Goal: Task Accomplishment & Management: Use online tool/utility

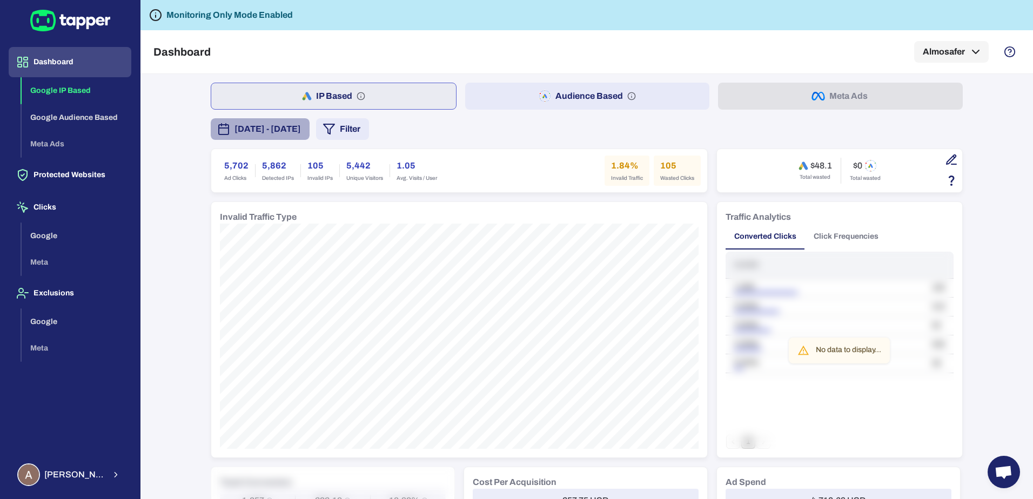
click at [282, 127] on span "[DATE] - [DATE]" at bounding box center [267, 129] width 66 height 13
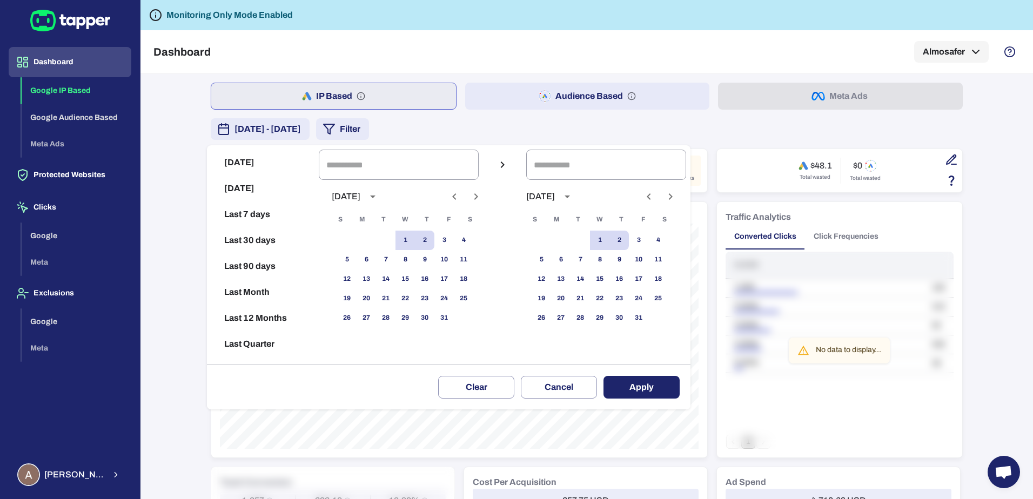
click at [242, 190] on button "[DATE]" at bounding box center [262, 189] width 103 height 26
type input "**********"
click at [660, 395] on button "Apply" at bounding box center [641, 387] width 76 height 23
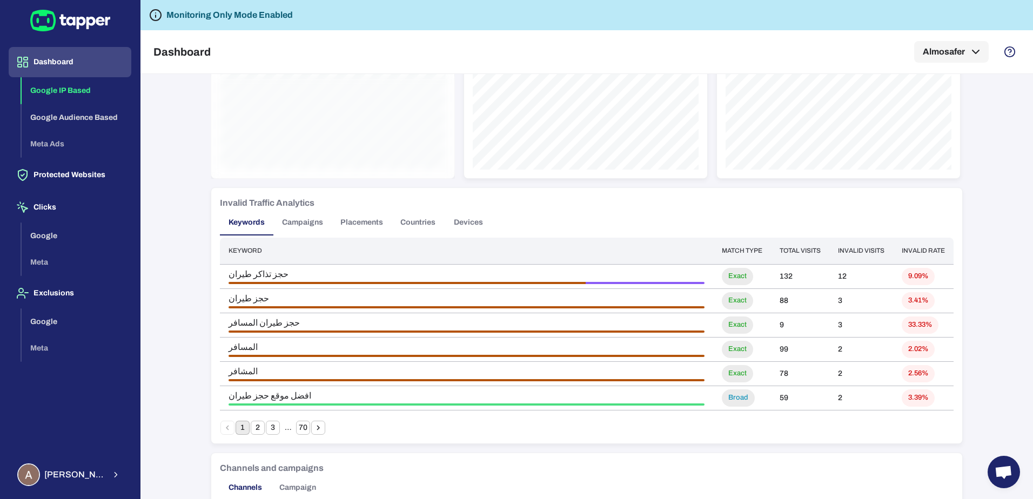
scroll to position [540, 0]
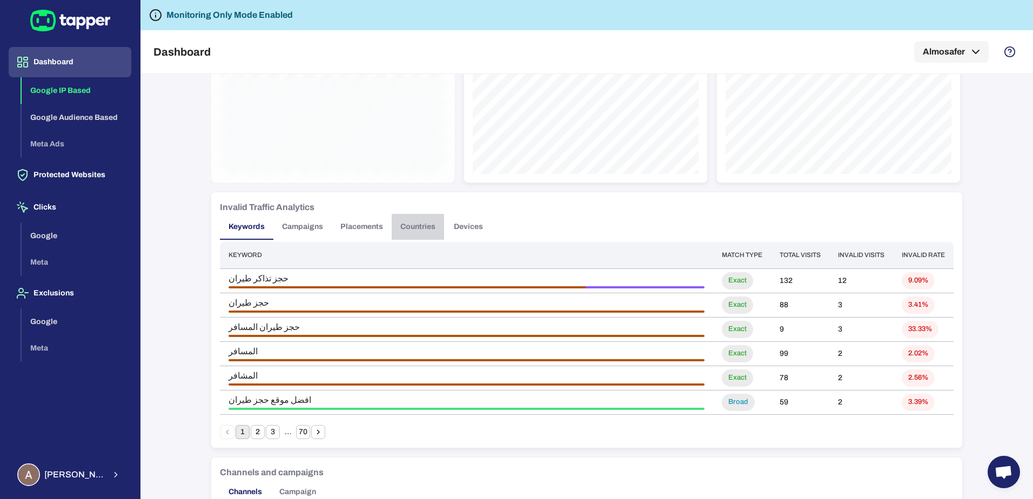
click at [411, 227] on button "Countries" at bounding box center [418, 227] width 52 height 26
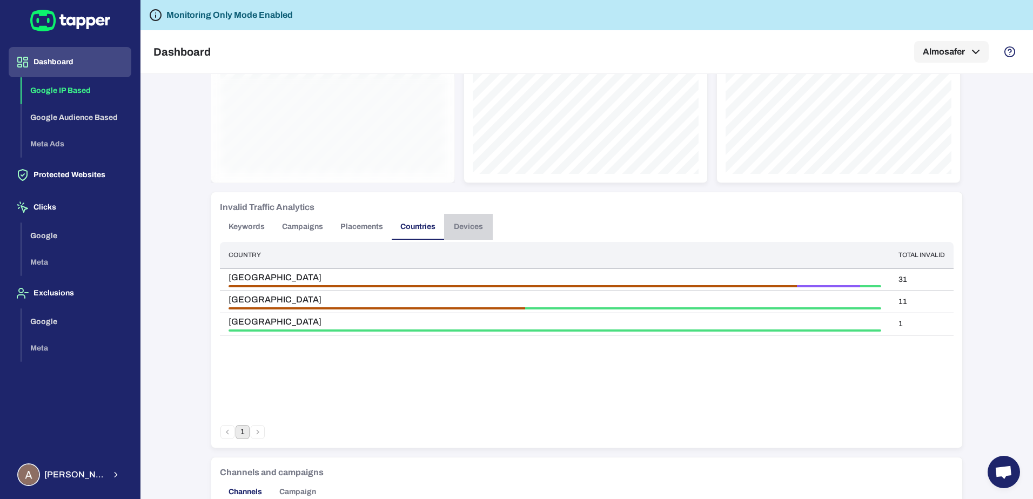
click at [465, 226] on button "Devices" at bounding box center [468, 227] width 49 height 26
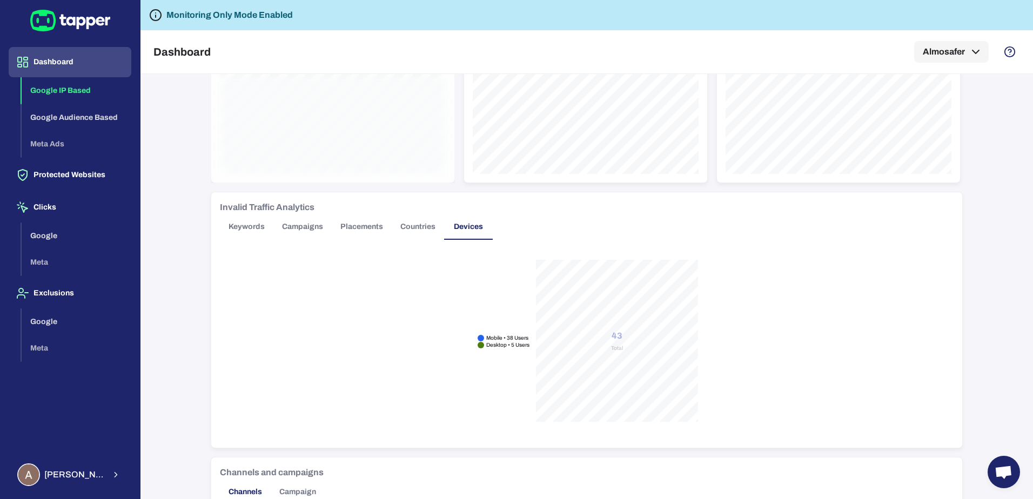
click at [347, 229] on button "Placements" at bounding box center [362, 227] width 60 height 26
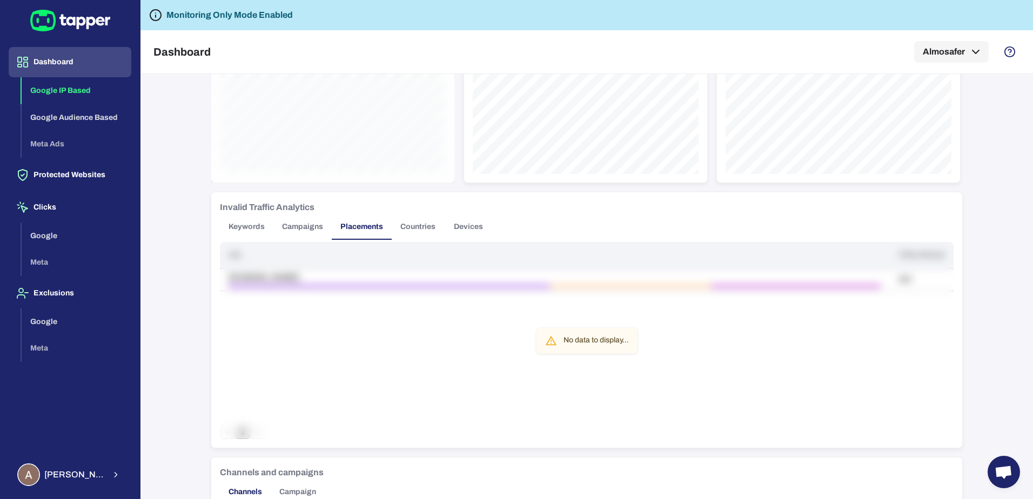
click at [291, 231] on button "Campaigns" at bounding box center [302, 227] width 58 height 26
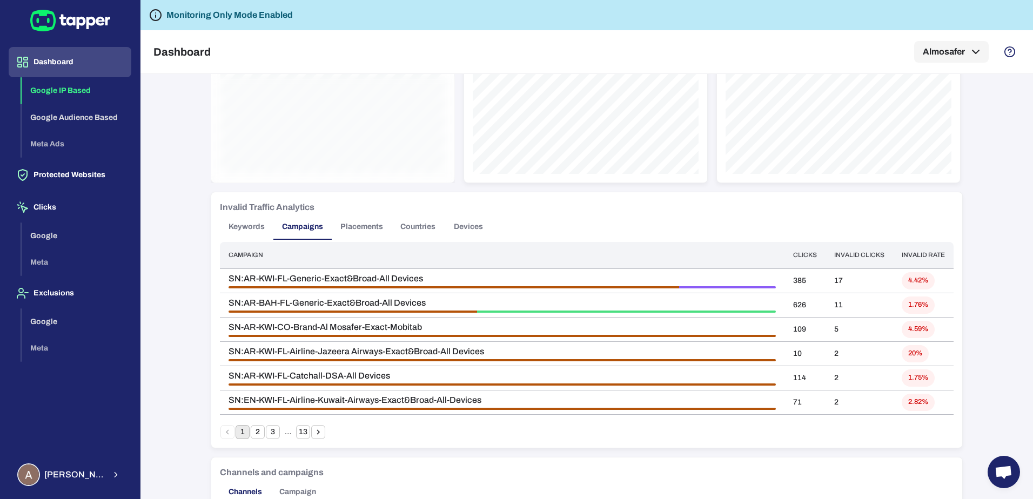
click at [246, 226] on button "Keywords" at bounding box center [246, 227] width 53 height 26
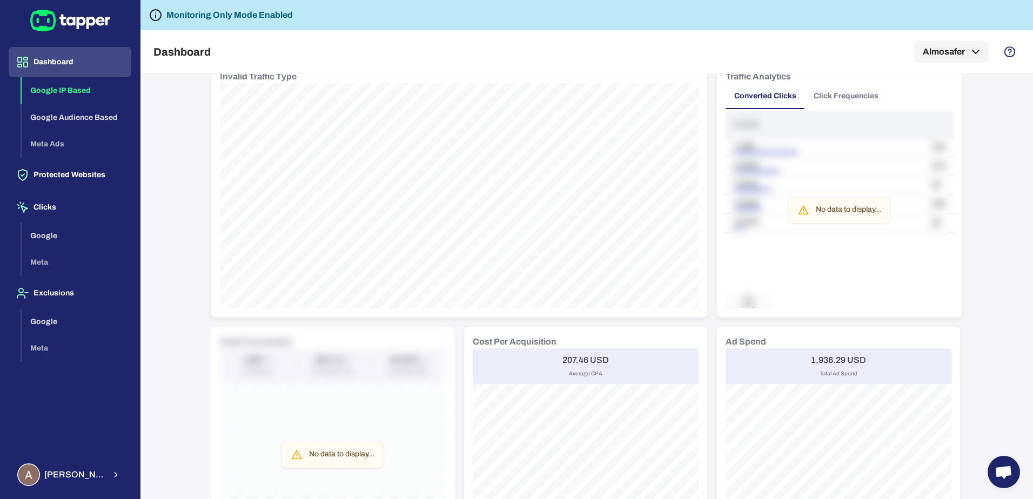
scroll to position [0, 0]
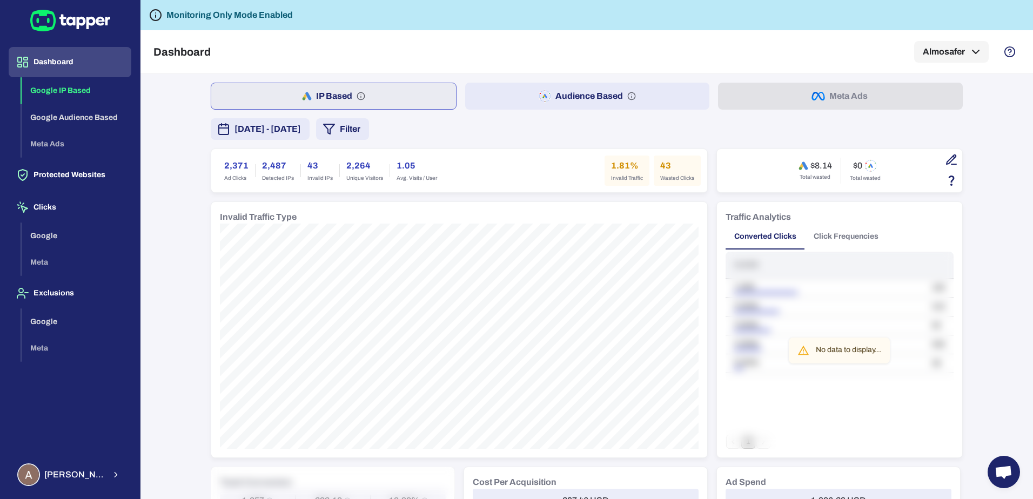
click at [369, 132] on button "Filter" at bounding box center [342, 129] width 53 height 22
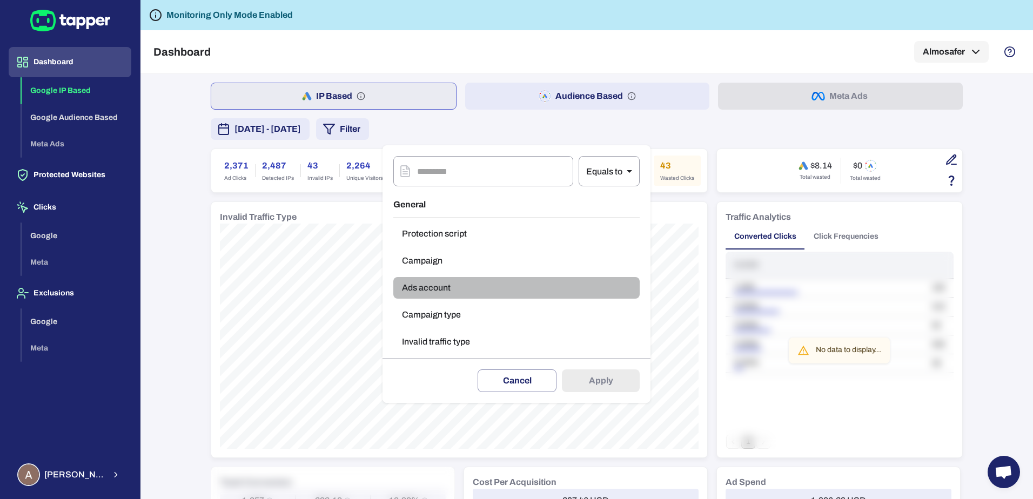
click at [465, 286] on button "Ads account" at bounding box center [516, 288] width 246 height 22
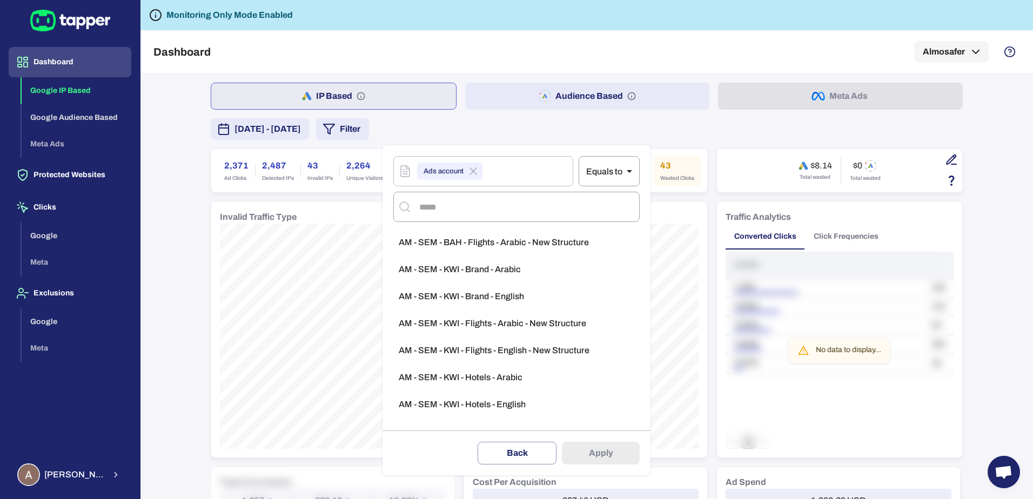
click at [497, 245] on span "AM - SEM - BAH - Flights - Arabic - New Structure" at bounding box center [494, 242] width 190 height 11
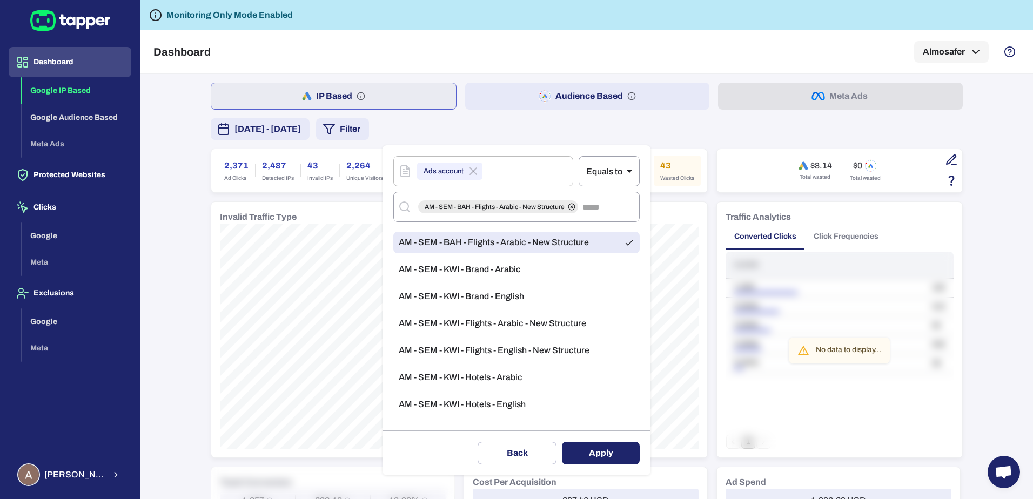
click at [621, 454] on button "Apply" at bounding box center [601, 453] width 78 height 23
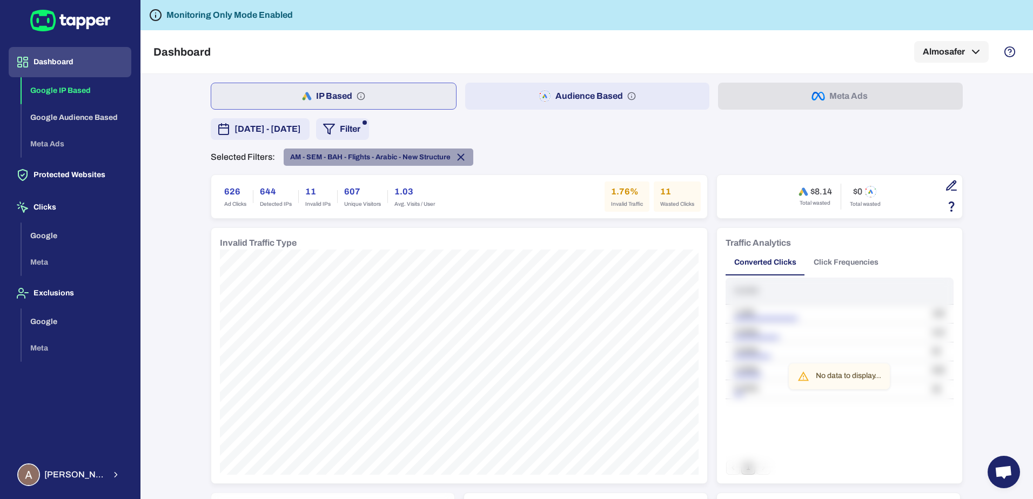
click at [455, 159] on icon at bounding box center [461, 157] width 12 height 12
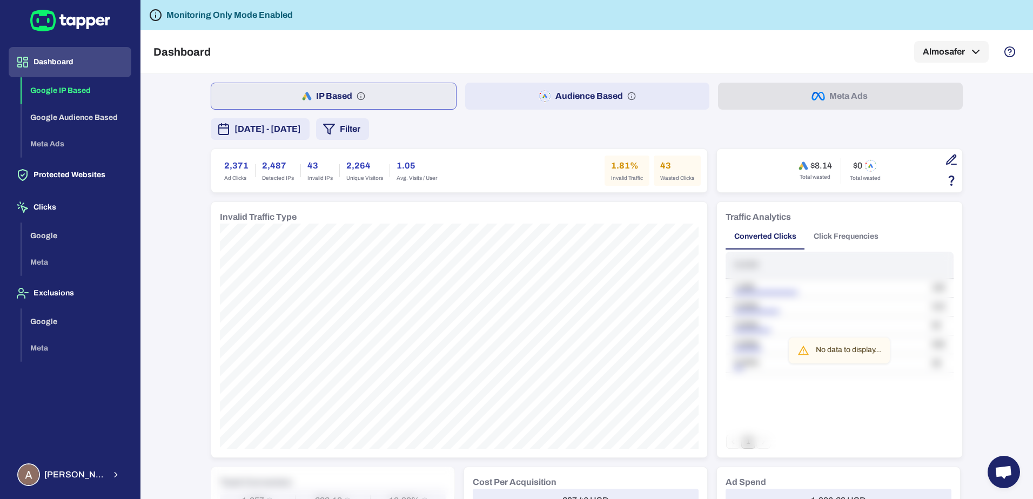
click at [65, 96] on button "Google IP Based" at bounding box center [77, 90] width 110 height 27
click at [58, 207] on button "Clicks" at bounding box center [70, 207] width 123 height 30
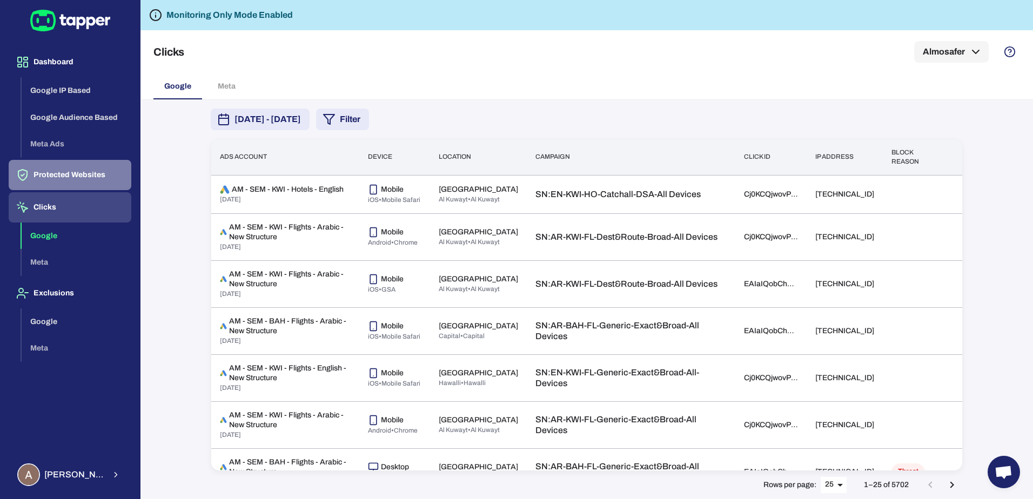
click at [78, 188] on button "Protected Websites" at bounding box center [70, 175] width 123 height 30
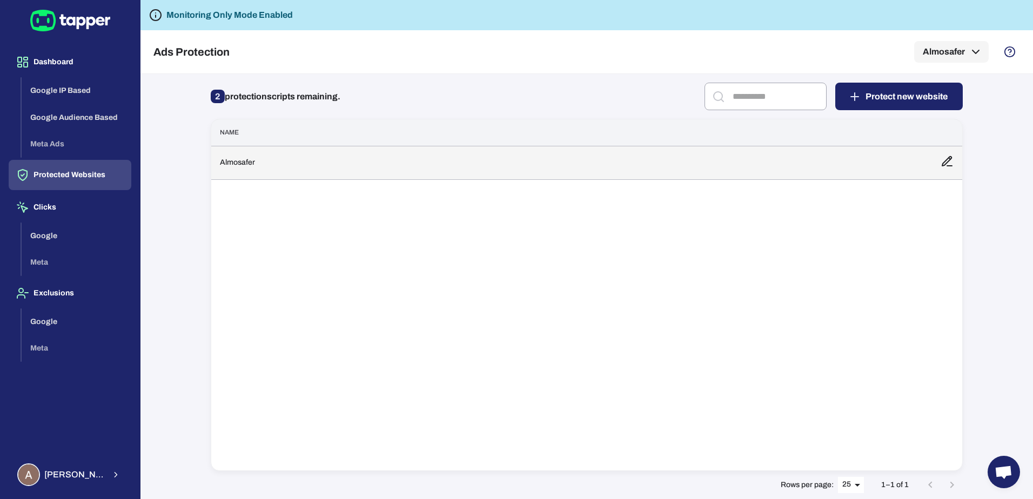
click at [253, 164] on td "Almosafer" at bounding box center [571, 162] width 721 height 33
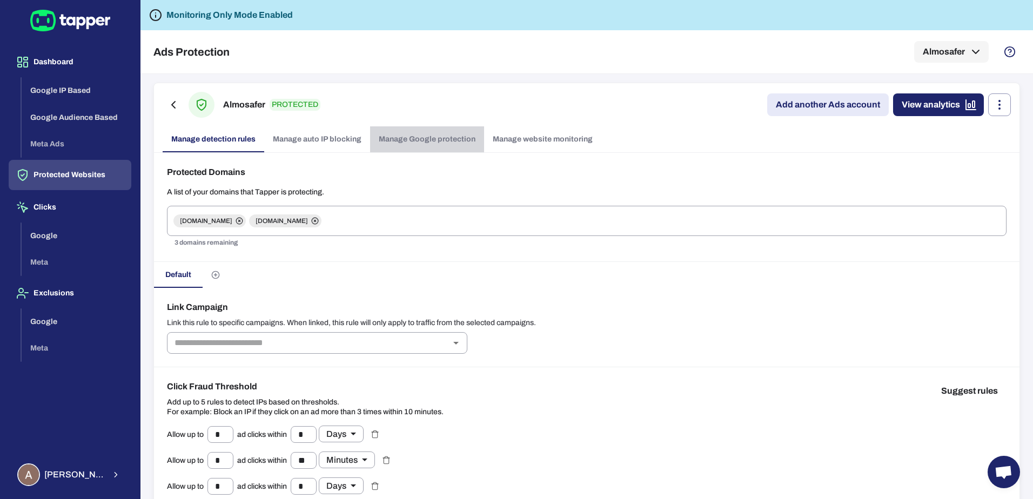
click at [429, 141] on link "Manage Google protection" at bounding box center [427, 139] width 114 height 26
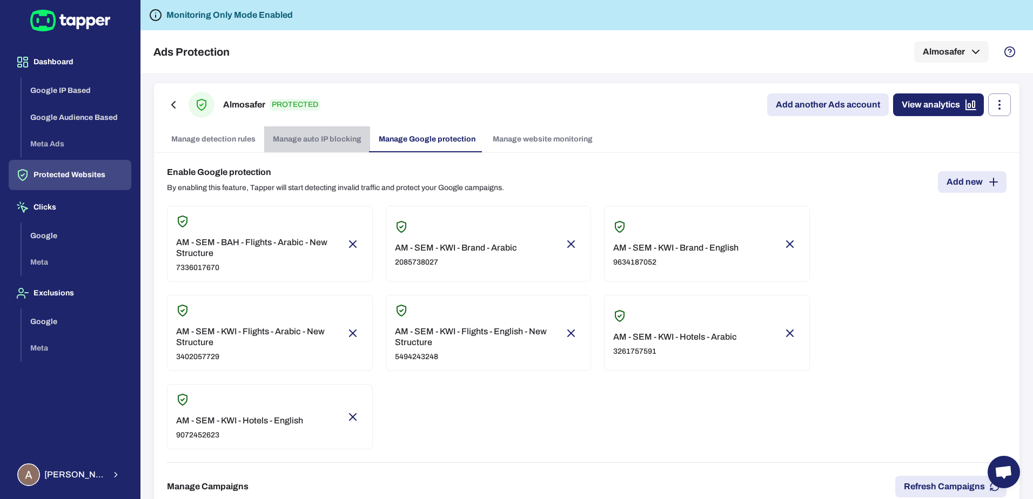
click at [325, 135] on link "Manage auto IP blocking" at bounding box center [317, 139] width 106 height 26
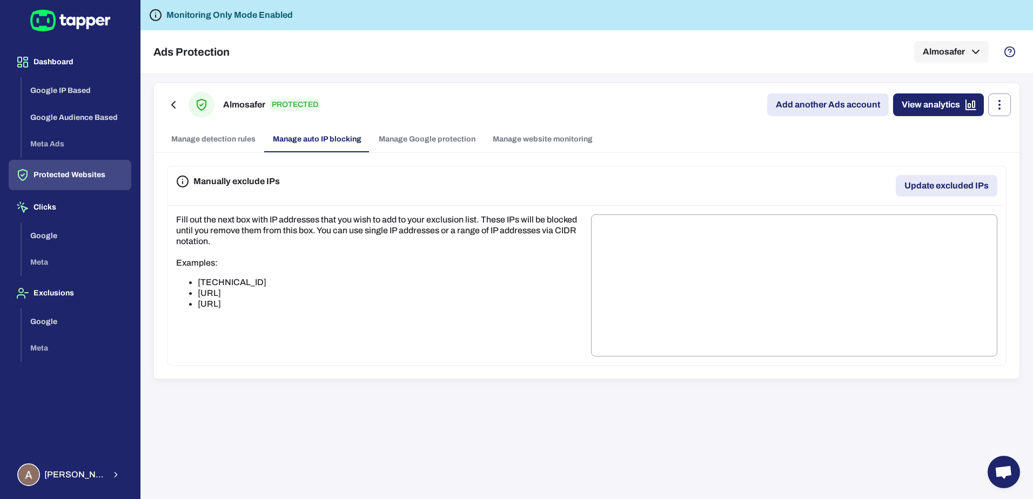
click at [227, 142] on link "Manage detection rules" at bounding box center [214, 139] width 102 height 26
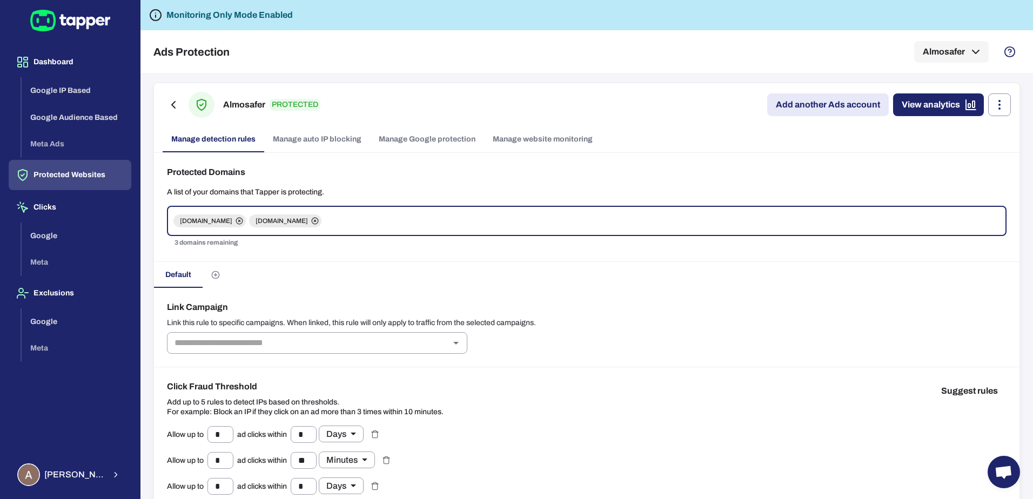
click at [322, 143] on link "Manage auto IP blocking" at bounding box center [317, 139] width 106 height 26
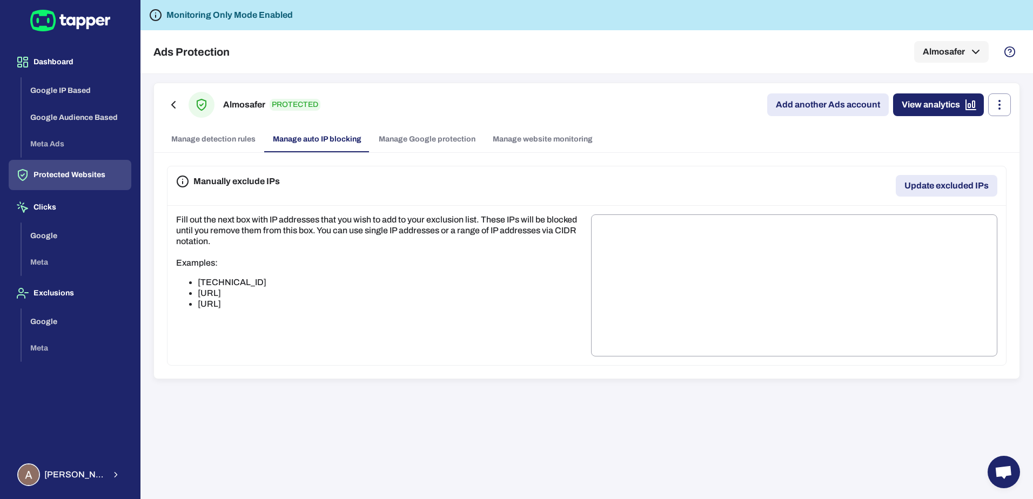
click at [424, 138] on link "Manage Google protection" at bounding box center [427, 139] width 114 height 26
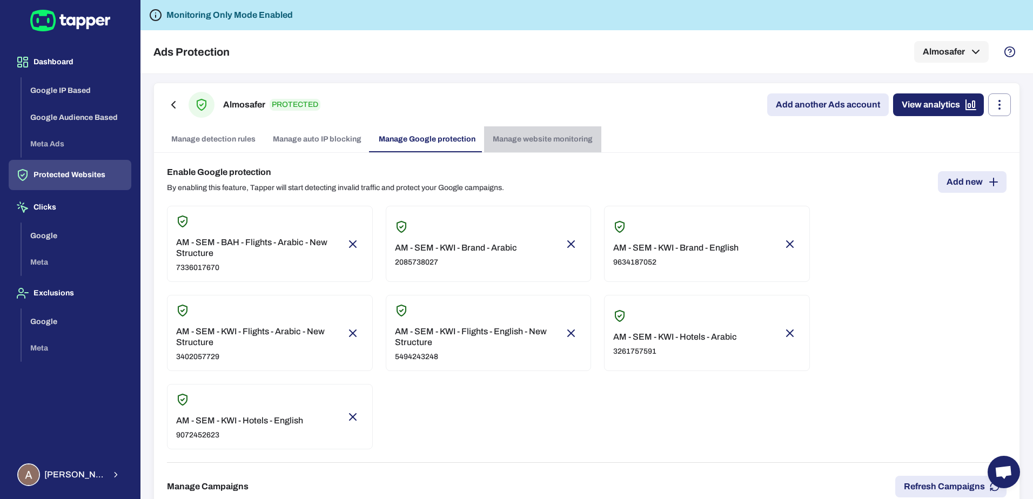
click at [519, 137] on link "Manage website monitoring" at bounding box center [542, 139] width 117 height 26
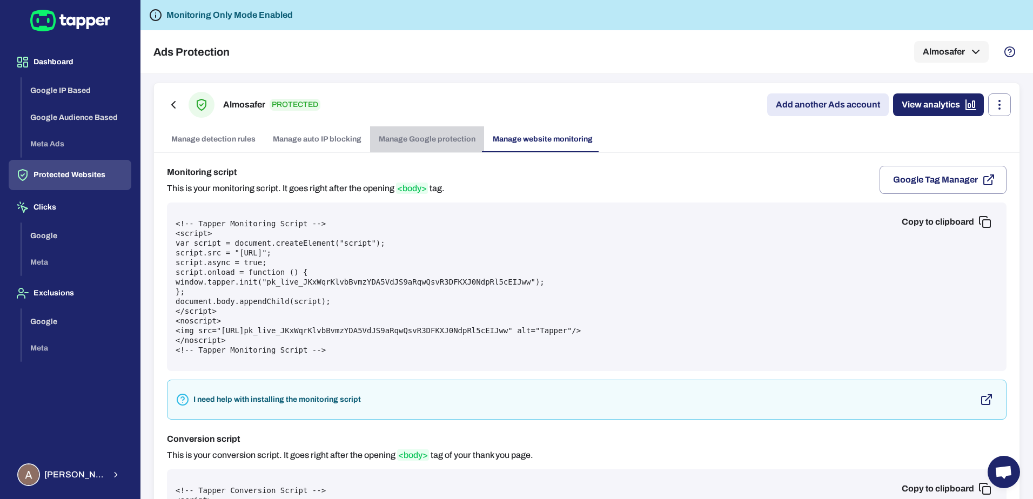
click at [432, 139] on link "Manage Google protection" at bounding box center [427, 139] width 114 height 26
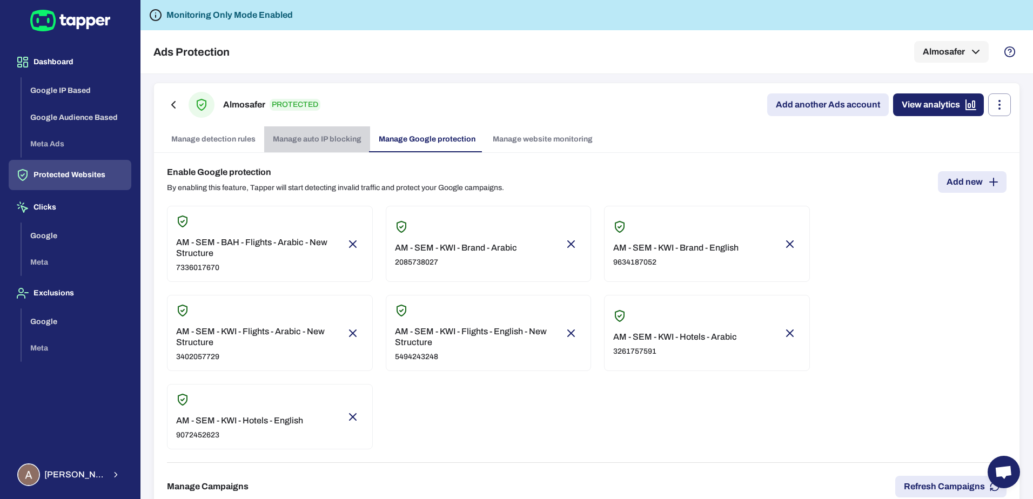
drag, startPoint x: 318, startPoint y: 140, endPoint x: 247, endPoint y: 144, distance: 71.4
click at [318, 140] on link "Manage auto IP blocking" at bounding box center [317, 139] width 106 height 26
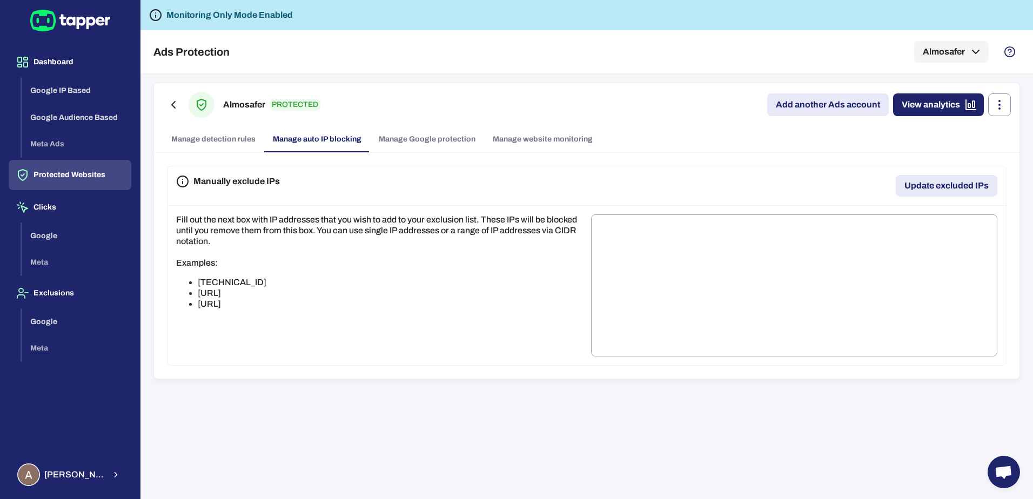
click at [209, 145] on link "Manage detection rules" at bounding box center [214, 139] width 102 height 26
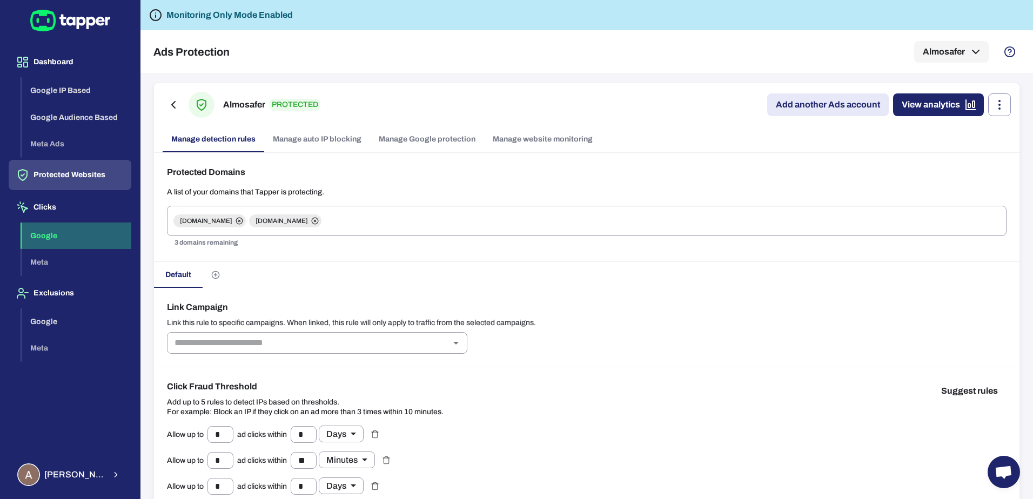
click at [52, 229] on button "Google" at bounding box center [77, 236] width 110 height 27
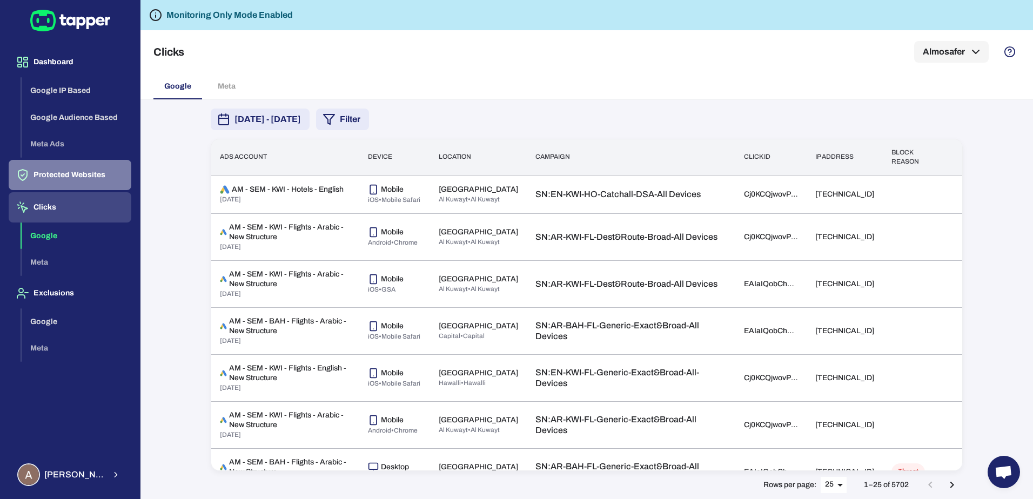
click at [53, 180] on button "Protected Websites" at bounding box center [70, 175] width 123 height 30
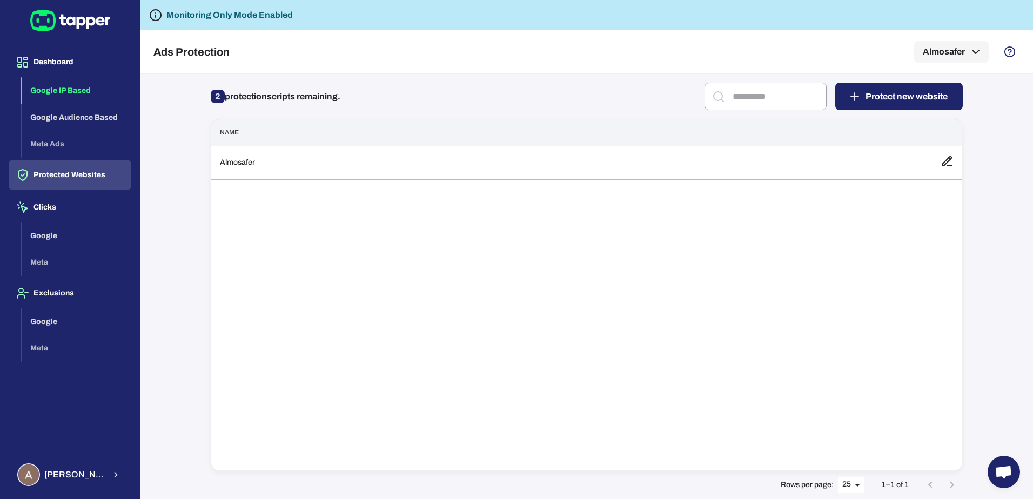
click at [70, 91] on button "Google IP Based" at bounding box center [77, 90] width 110 height 27
